Goal: Find specific fact: Find specific fact

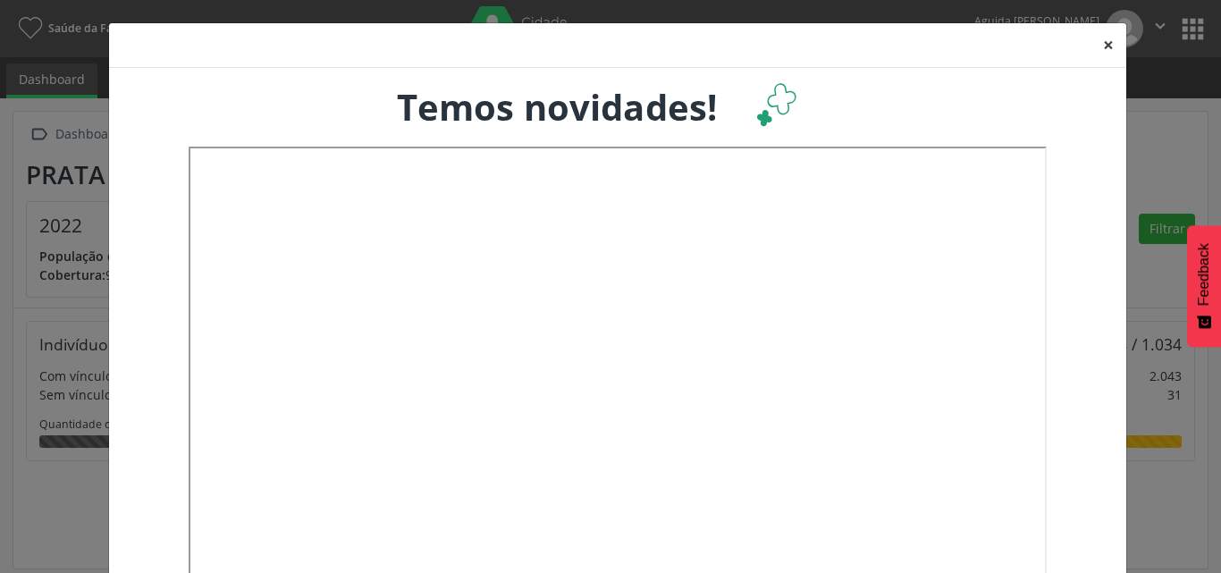
click at [1106, 49] on button "×" at bounding box center [1109, 45] width 36 height 44
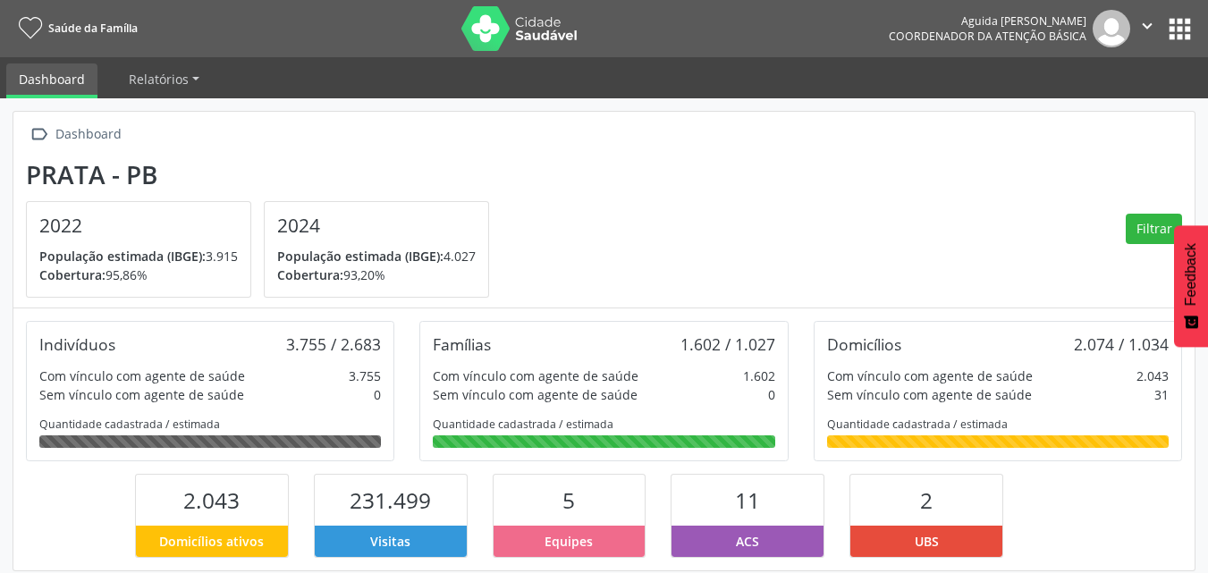
click at [1178, 38] on button "apps" at bounding box center [1179, 28] width 31 height 31
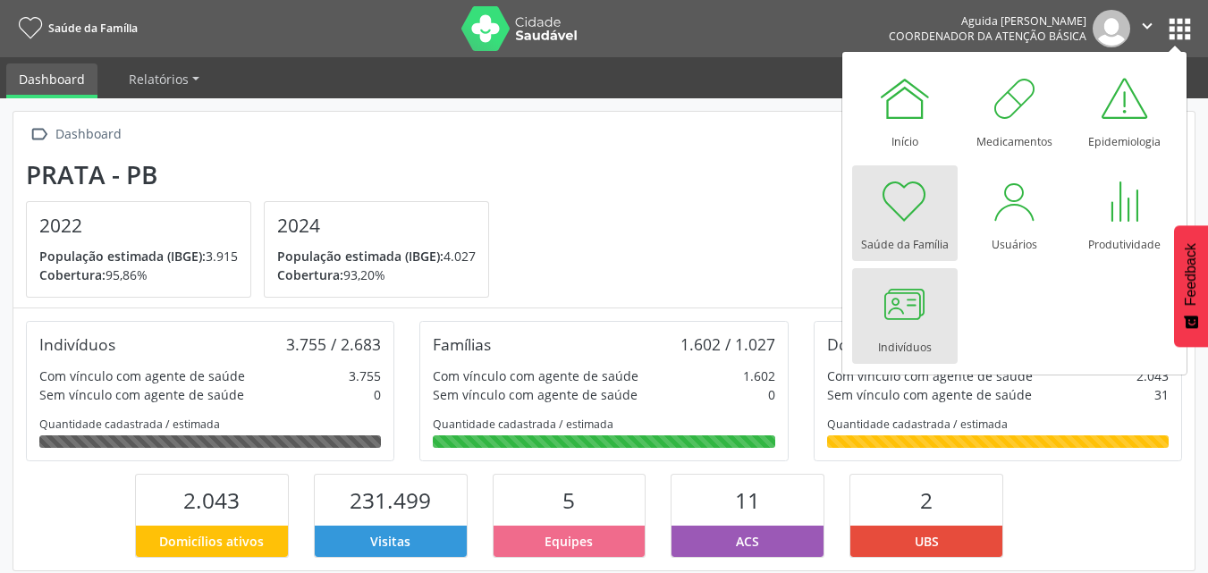
click at [878, 294] on div at bounding box center [905, 304] width 54 height 54
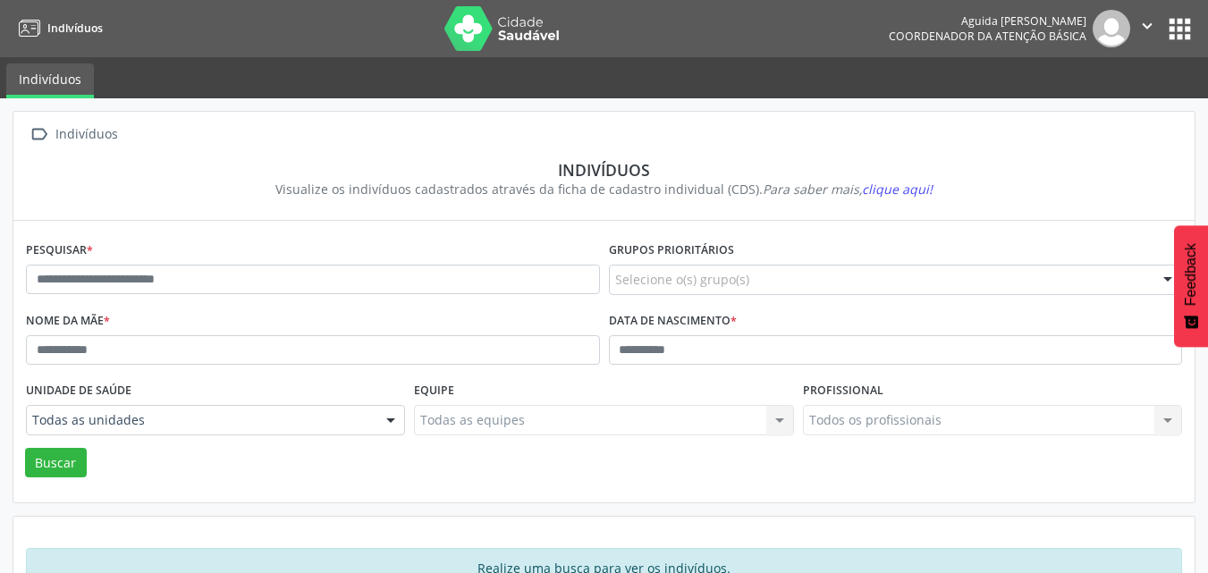
click at [1185, 35] on button "apps" at bounding box center [1179, 28] width 31 height 31
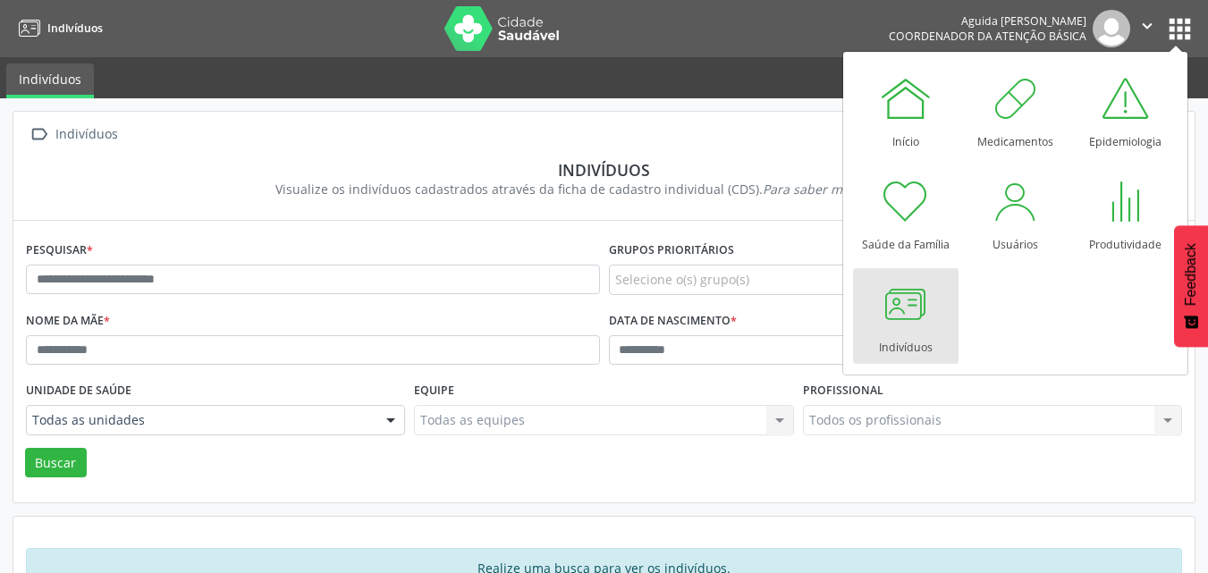
click at [923, 345] on div "Indivíduos" at bounding box center [906, 343] width 54 height 24
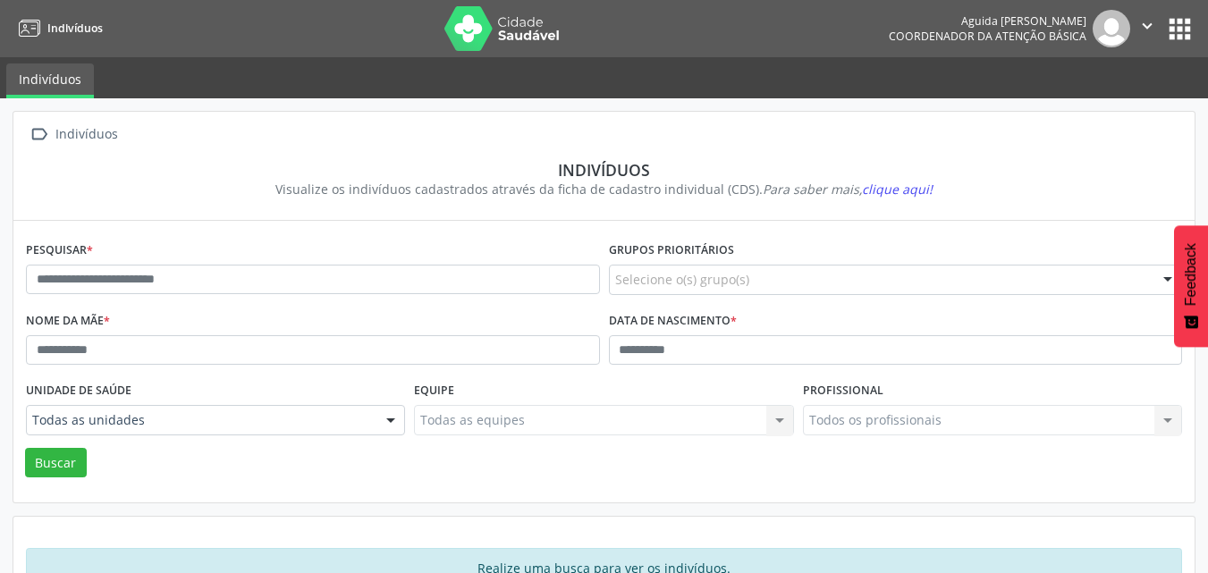
click at [1182, 30] on button "apps" at bounding box center [1179, 28] width 31 height 31
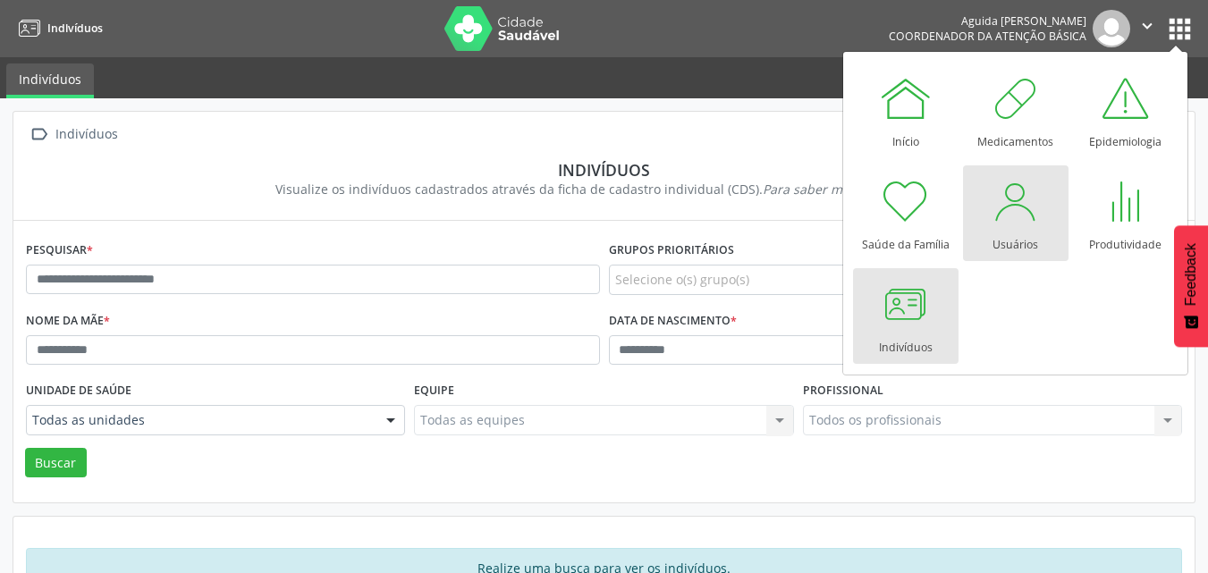
click at [1023, 219] on div at bounding box center [1016, 201] width 54 height 54
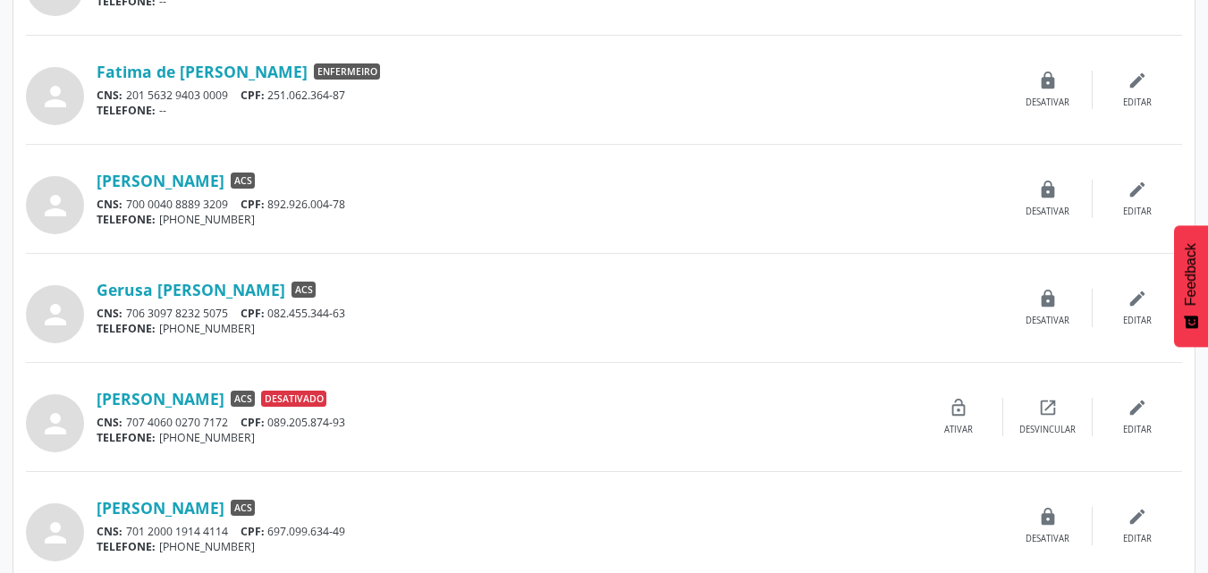
scroll to position [983, 0]
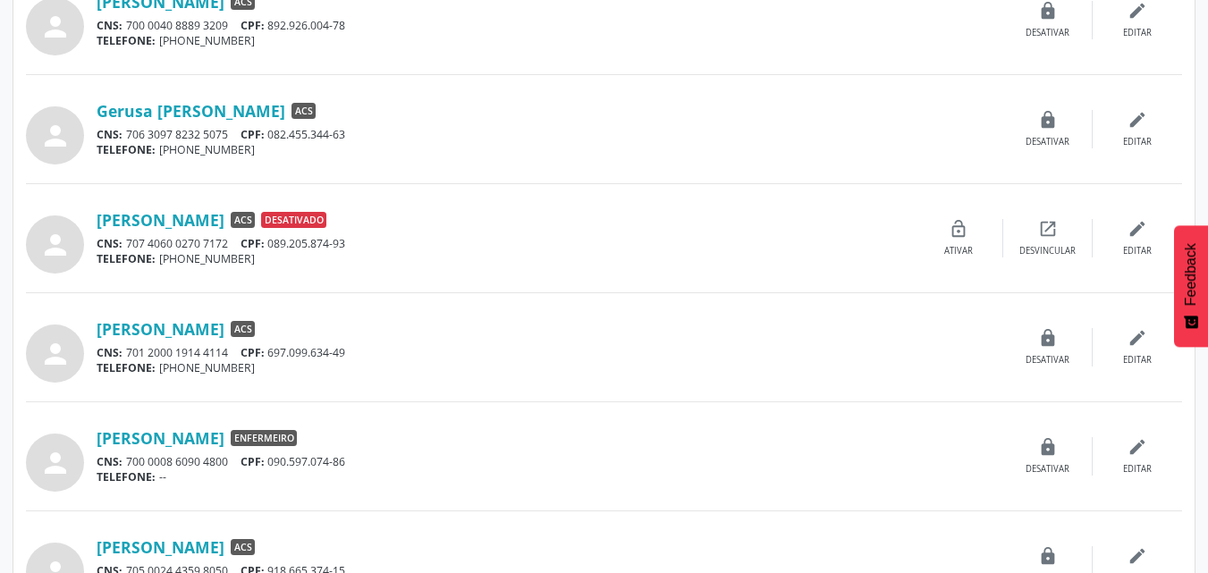
drag, startPoint x: 356, startPoint y: 137, endPoint x: 269, endPoint y: 139, distance: 86.8
click at [270, 139] on div "CNS: 706 3097 8232 5075 CPF: 082.455.344-63" at bounding box center [550, 134] width 907 height 15
copy div "082.455.344-63"
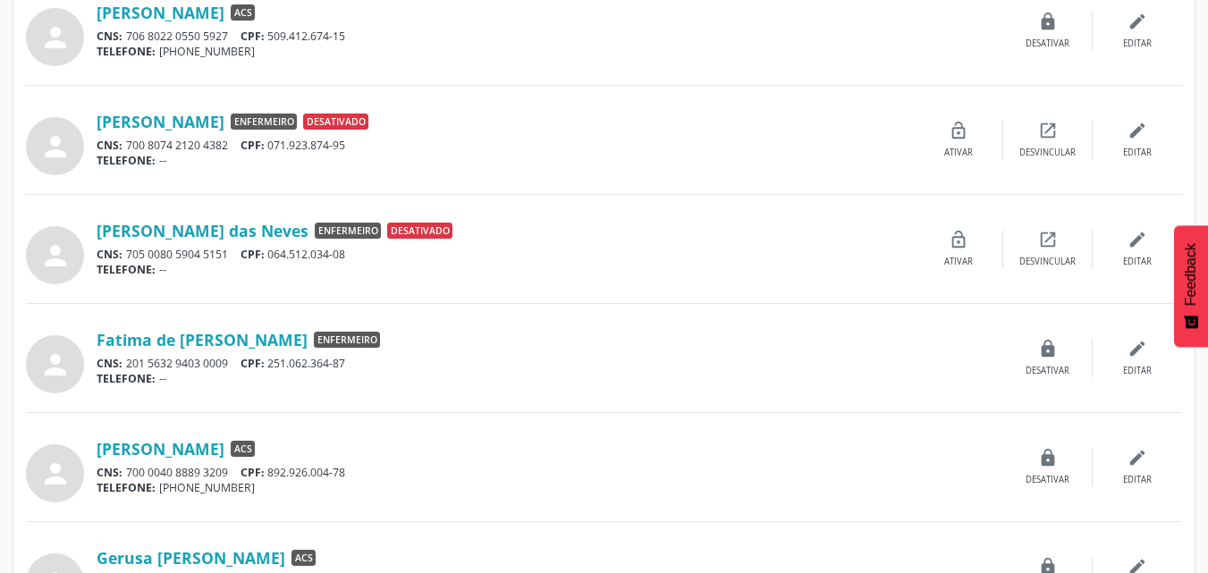
scroll to position [89, 0]
